Goal: Navigation & Orientation: Find specific page/section

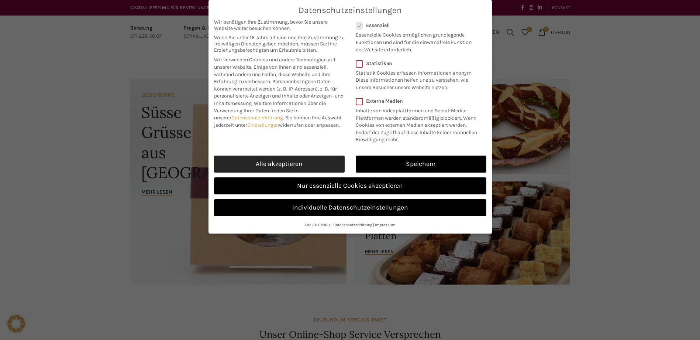
click at [287, 166] on link "Alle akzeptieren" at bounding box center [279, 163] width 131 height 17
checkbox input "true"
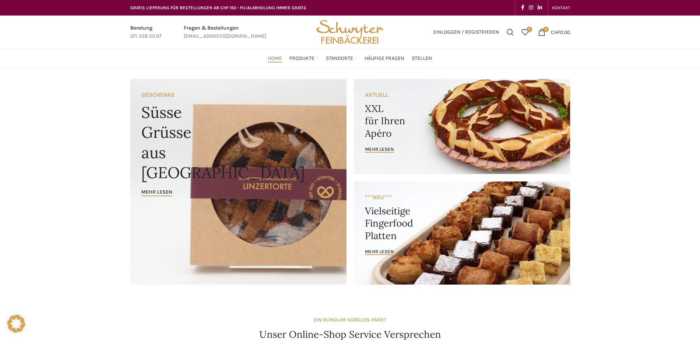
click at [374, 94] on link "Banner link" at bounding box center [462, 126] width 216 height 95
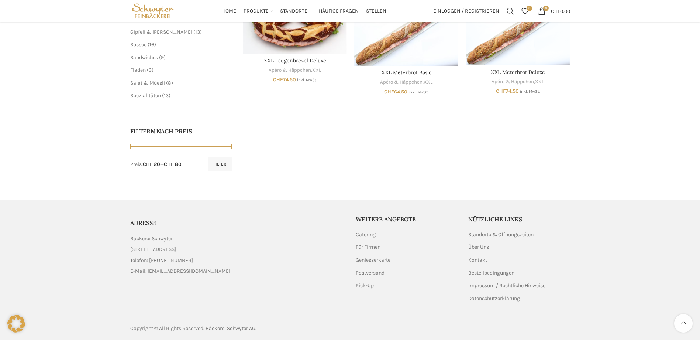
scroll to position [255, 0]
click at [492, 272] on link "Bestellbedingungen" at bounding box center [491, 272] width 47 height 7
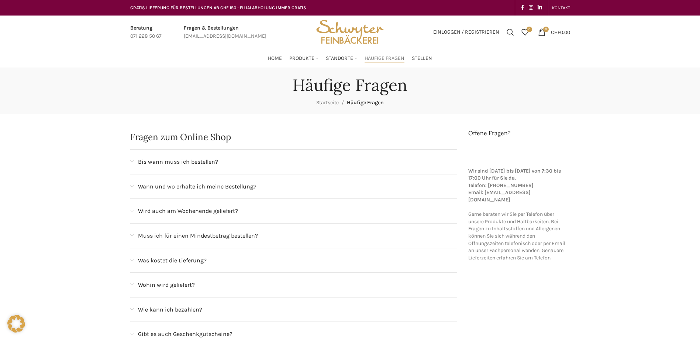
click at [169, 184] on span "Wann und wo erhalte ich meine Bestellung?" at bounding box center [197, 187] width 118 height 10
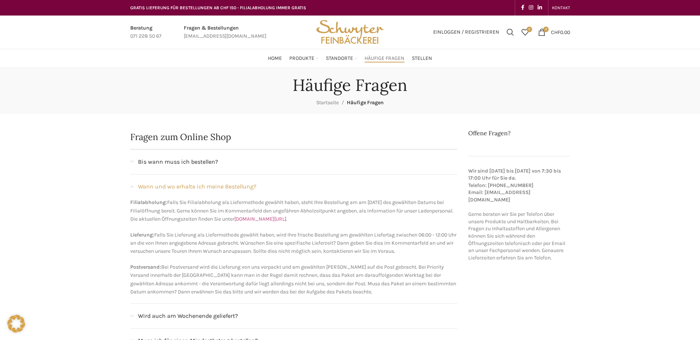
click at [286, 218] on link "www.schwyter.com/standorte" at bounding box center [260, 219] width 52 height 6
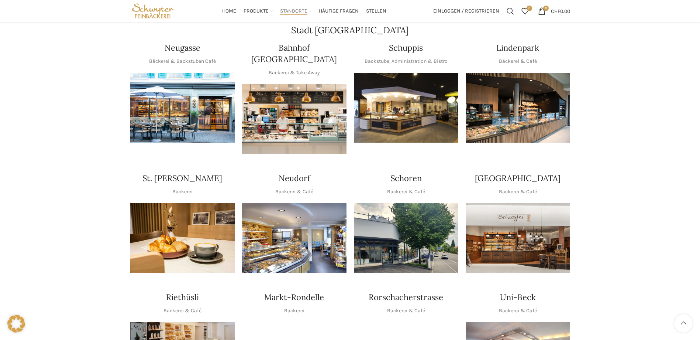
scroll to position [111, 0]
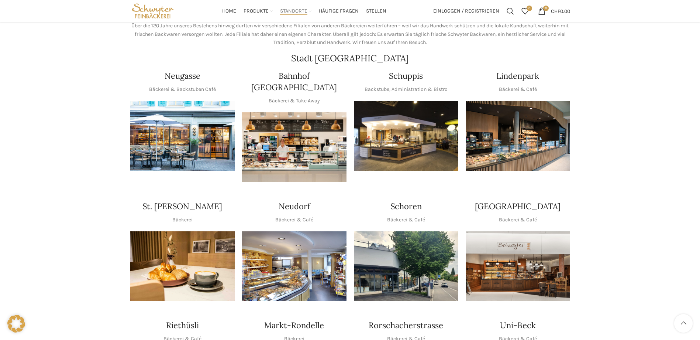
click at [178, 126] on img "1 / 1" at bounding box center [182, 136] width 104 height 70
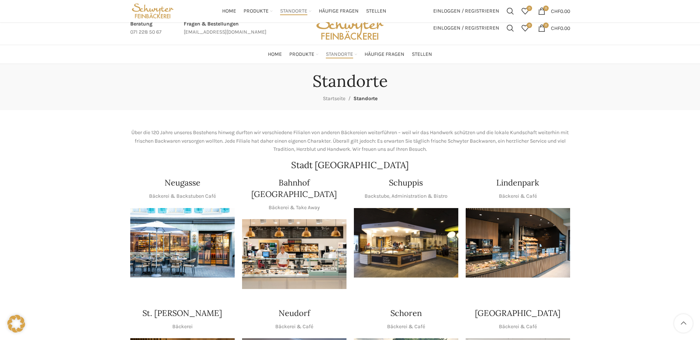
scroll to position [0, 0]
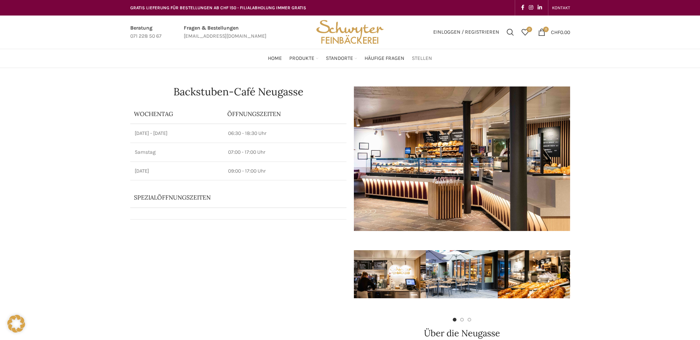
click at [425, 59] on span "Stellen" at bounding box center [422, 58] width 20 height 7
